Goal: Information Seeking & Learning: Check status

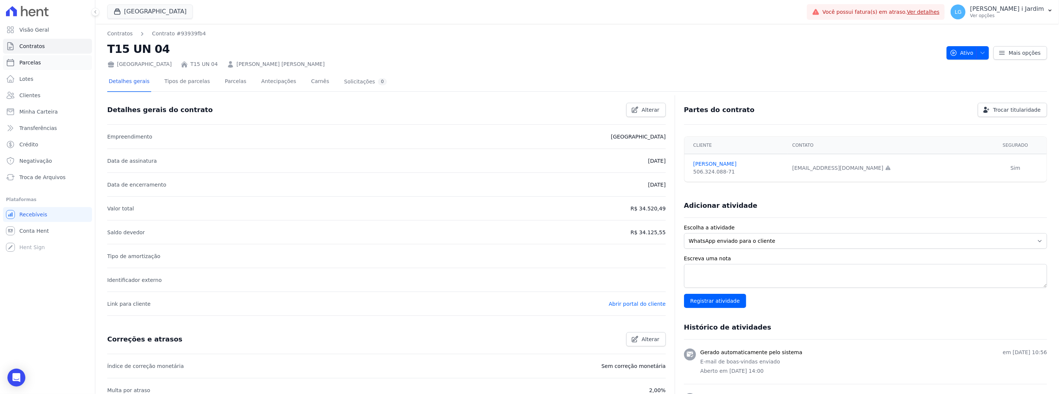
click at [57, 62] on link "Parcelas" at bounding box center [47, 62] width 89 height 15
select select
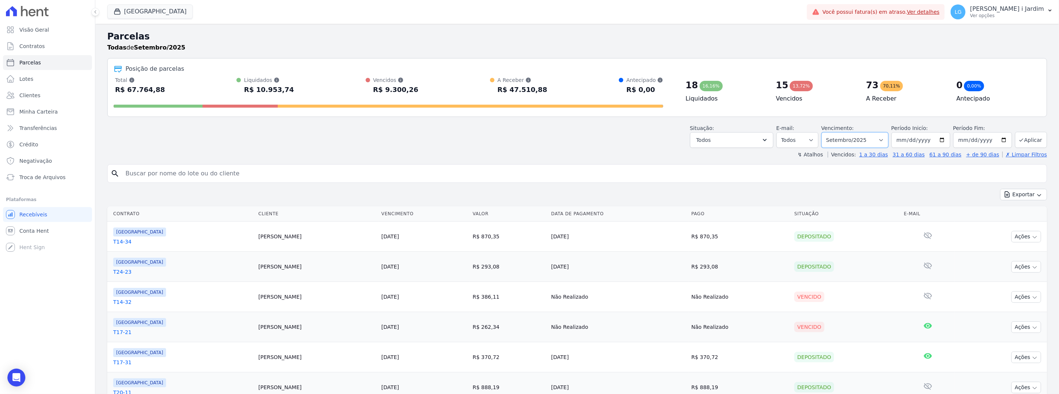
click at [872, 143] on select "Filtrar por período ──────── Todos os meses Abril/2024 Maio/2024 Junho/2024 Jul…" at bounding box center [855, 140] width 67 height 16
select select "10/2025"
click at [826, 132] on select "Filtrar por período ──────── Todos os meses Abril/2024 Maio/2024 Junho/2024 Jul…" at bounding box center [855, 140] width 67 height 16
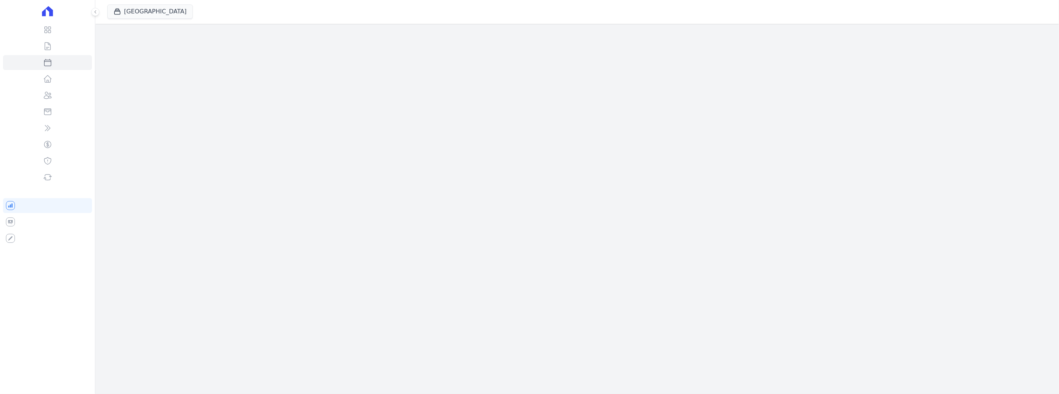
select select
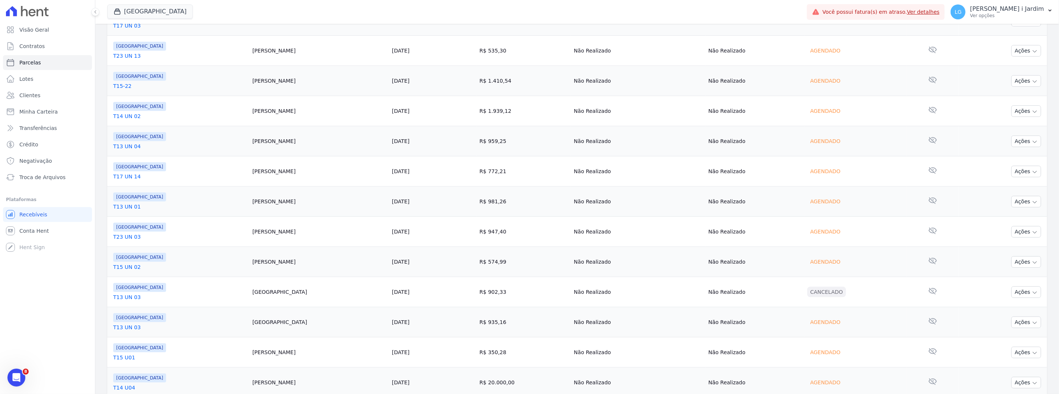
scroll to position [190, 0]
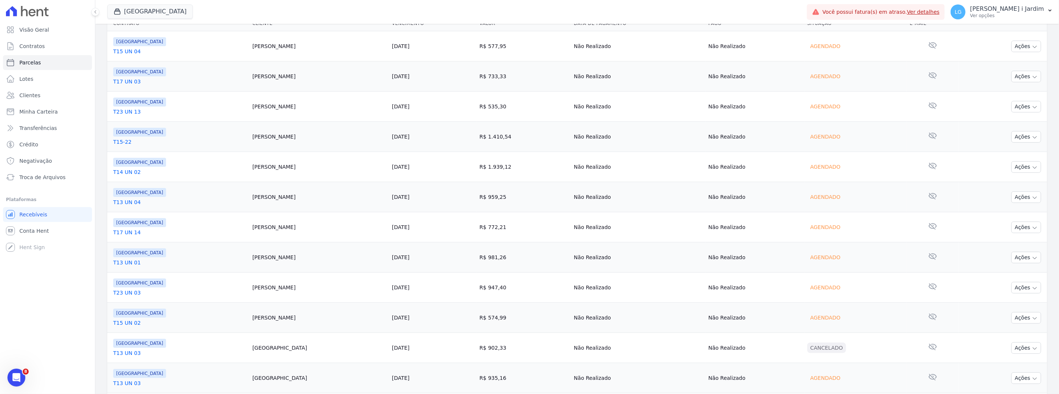
drag, startPoint x: 210, startPoint y: 207, endPoint x: 177, endPoint y: 200, distance: 33.9
click at [338, 215] on tbody "[GEOGRAPHIC_DATA] T15 UN 04 [PERSON_NAME] [DATE] R$ 577,95 Não Realizado Não Re…" at bounding box center [577, 242] width 940 height 422
click at [169, 199] on link "T13 UN 04" at bounding box center [179, 202] width 133 height 7
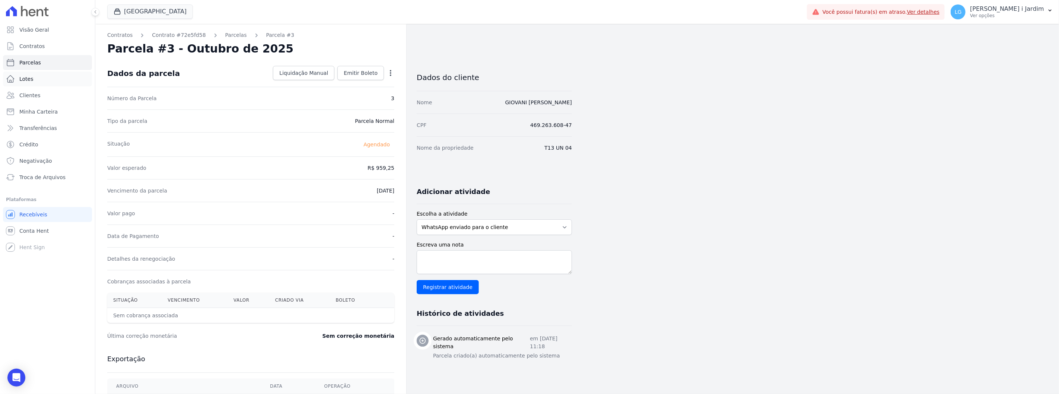
click at [60, 75] on link "Lotes" at bounding box center [47, 79] width 89 height 15
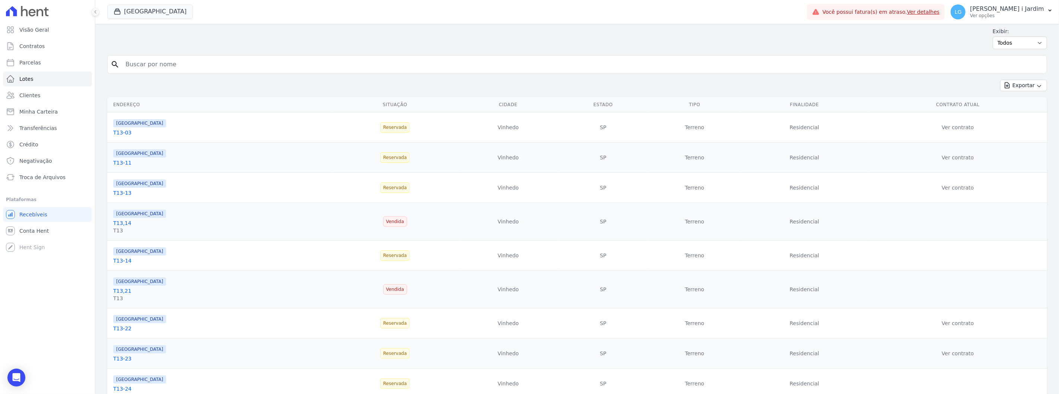
scroll to position [41, 0]
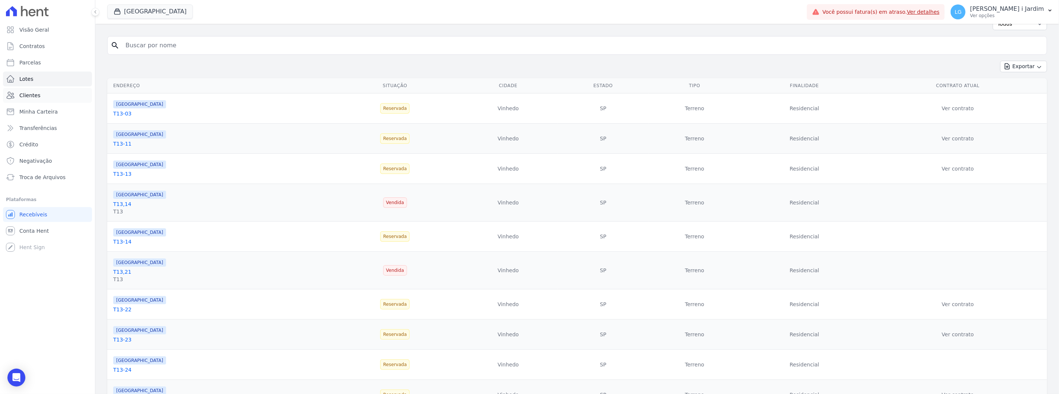
click at [45, 97] on link "Clientes" at bounding box center [47, 95] width 89 height 15
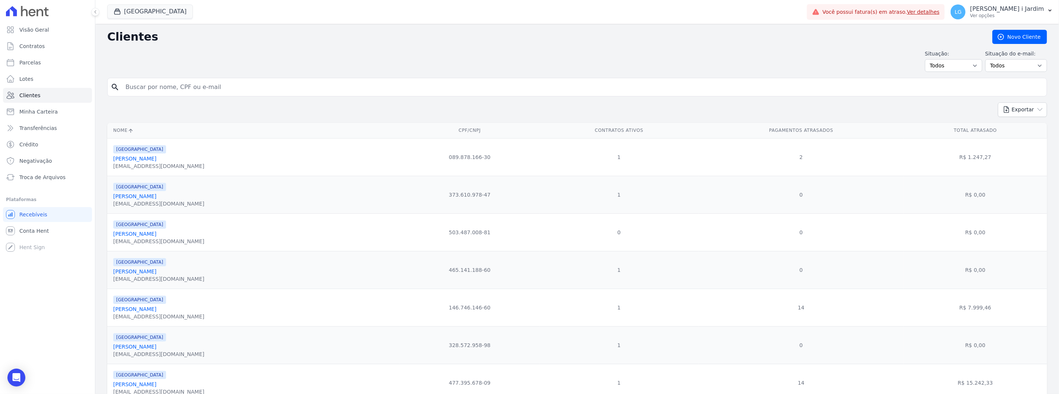
drag, startPoint x: 157, startPoint y: 38, endPoint x: 95, endPoint y: 33, distance: 62.8
click at [95, 33] on div "Visão Geral Contratos [GEOGRAPHIC_DATA] Lotes Clientes Minha Carteira Transferê…" at bounding box center [529, 197] width 1059 height 394
drag, startPoint x: 106, startPoint y: 40, endPoint x: 149, endPoint y: 41, distance: 43.2
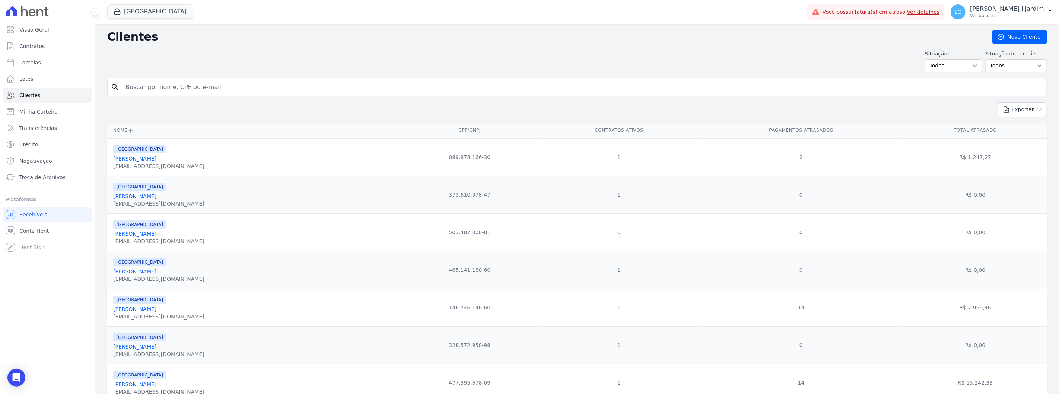
drag, startPoint x: 153, startPoint y: 60, endPoint x: 157, endPoint y: 44, distance: 16.2
click at [154, 56] on div "Situação: Todos Adimplentes Inadimplentes Situação do e-mail: Todos Confirmado …" at bounding box center [577, 61] width 940 height 22
drag, startPoint x: 157, startPoint y: 42, endPoint x: 86, endPoint y: 34, distance: 71.2
click at [86, 34] on div "Visão Geral Contratos [GEOGRAPHIC_DATA] Lotes Clientes Minha Carteira Transferê…" at bounding box center [529, 197] width 1059 height 394
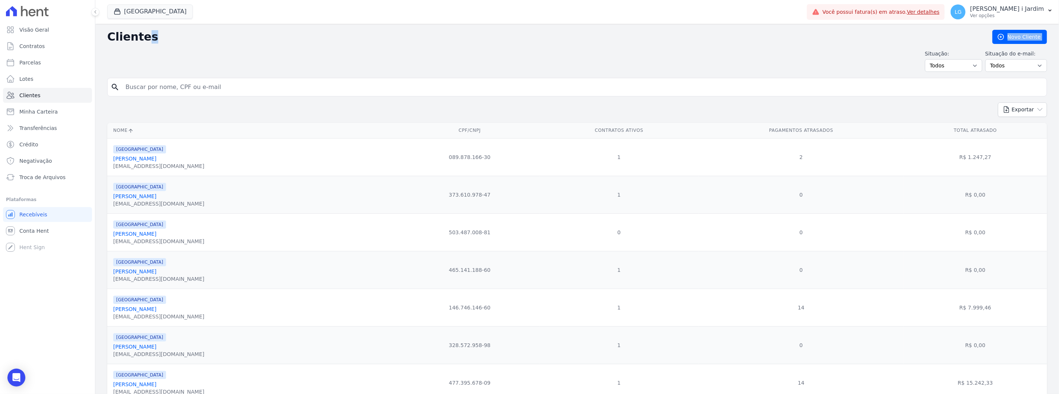
drag, startPoint x: 105, startPoint y: 39, endPoint x: 150, endPoint y: 47, distance: 45.0
click at [152, 50] on div "Situação: Todos Adimplentes Inadimplentes Situação do e-mail: Todos Confirmado …" at bounding box center [577, 61] width 940 height 22
